Goal: Information Seeking & Learning: Learn about a topic

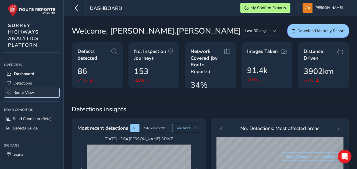
click at [30, 92] on span "Route View" at bounding box center [23, 92] width 21 height 5
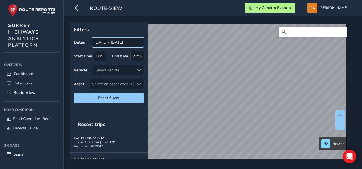
click at [123, 43] on input "[DATE] - [DATE]" at bounding box center [118, 42] width 52 height 10
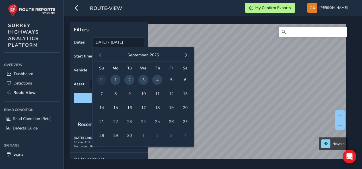
click at [158, 77] on span "4" at bounding box center [157, 80] width 10 height 10
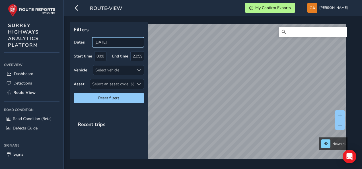
click at [127, 43] on input "[DATE]" at bounding box center [118, 42] width 52 height 10
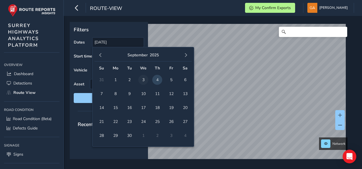
click at [143, 79] on span "3" at bounding box center [143, 80] width 10 height 10
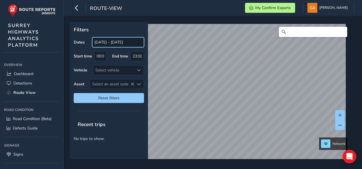
click at [117, 43] on input "[DATE] - [DATE]" at bounding box center [118, 42] width 52 height 10
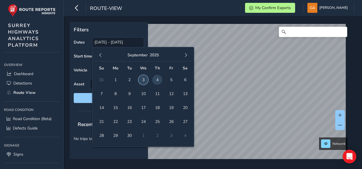
click at [144, 79] on span "3" at bounding box center [143, 80] width 10 height 10
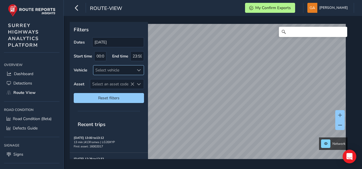
click at [139, 69] on span at bounding box center [139, 70] width 4 height 4
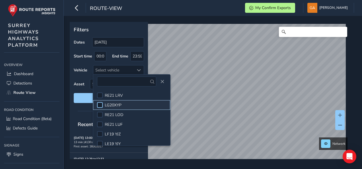
click at [100, 104] on div at bounding box center [100, 105] width 6 height 6
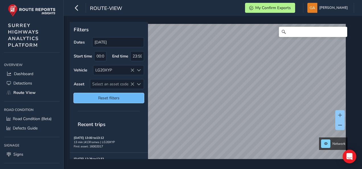
click at [113, 96] on span "Reset filters" at bounding box center [109, 97] width 62 height 5
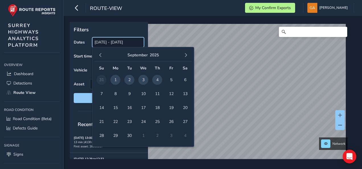
click at [124, 42] on input "[DATE] - [DATE]" at bounding box center [118, 42] width 52 height 10
click at [142, 79] on span "3" at bounding box center [143, 80] width 10 height 10
type input "[DATE]"
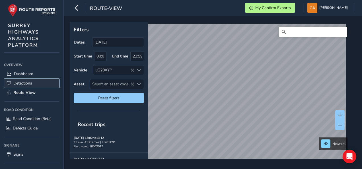
click at [24, 83] on span "Detections" at bounding box center [22, 82] width 19 height 5
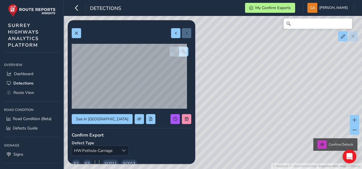
click at [218, 50] on div "© Mapbox © OpenStreetMap Improve this map © Maxar Confirm Defects" at bounding box center [181, 84] width 362 height 169
click at [76, 32] on span at bounding box center [76, 33] width 4 height 4
click at [212, 57] on div "© Mapbox © OpenStreetMap Improve this map © Maxar Confirm Defects" at bounding box center [181, 84] width 362 height 169
